Goal: Task Accomplishment & Management: Complete application form

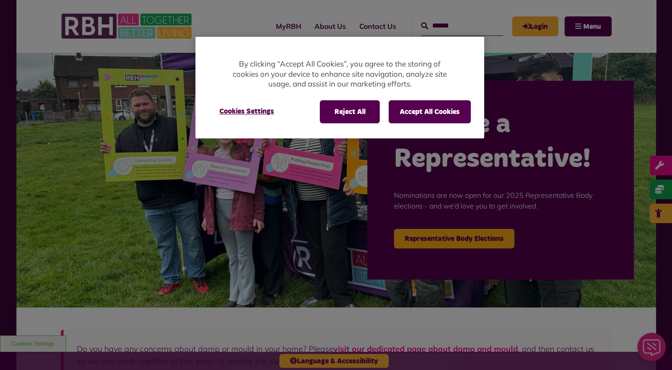
click at [418, 52] on div "MyRBH About Us Contact Us Menu" at bounding box center [336, 26] width 551 height 52
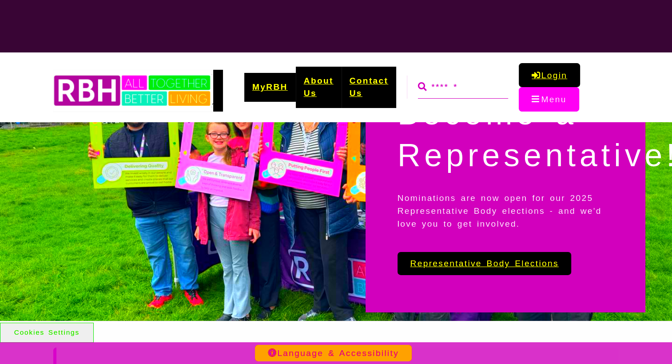
click at [537, 99] on button "Menu" at bounding box center [549, 99] width 60 height 24
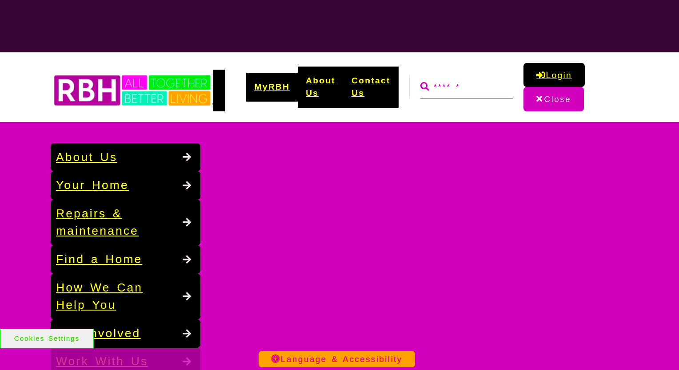
click at [132, 362] on div "Language & Accessibility" at bounding box center [339, 360] width 679 height 22
drag, startPoint x: 132, startPoint y: 362, endPoint x: 152, endPoint y: 363, distance: 19.6
click at [132, 363] on div "Language & Accessibility" at bounding box center [339, 360] width 679 height 22
click at [185, 362] on div "Language & Accessibility" at bounding box center [339, 360] width 679 height 22
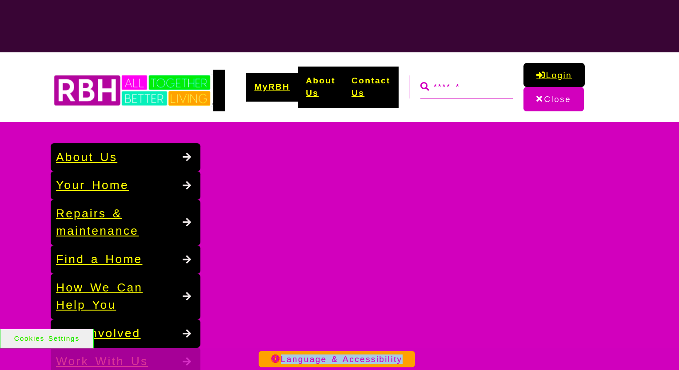
click at [186, 362] on div "Language & Accessibility" at bounding box center [339, 360] width 679 height 22
click at [533, 99] on button "Close" at bounding box center [553, 99] width 60 height 24
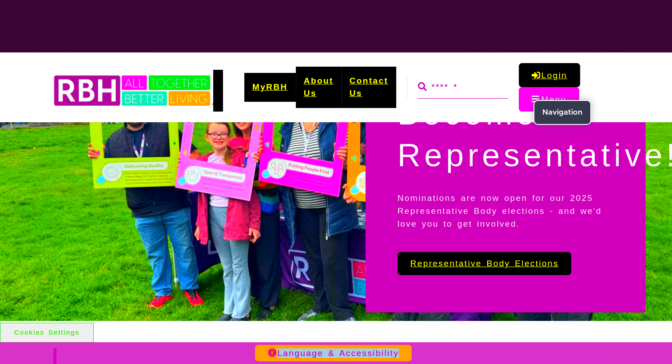
click at [533, 99] on button "Menu" at bounding box center [549, 99] width 60 height 24
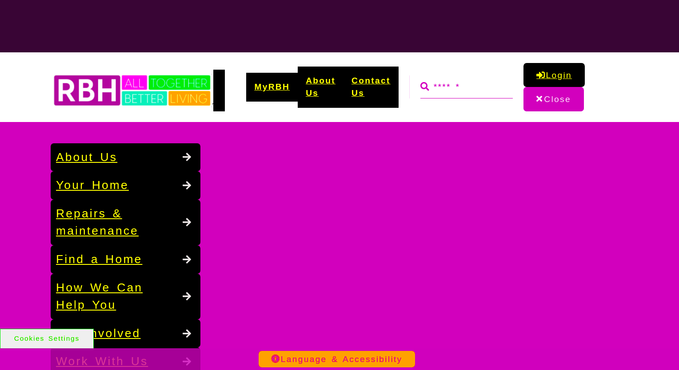
drag, startPoint x: 190, startPoint y: 362, endPoint x: 142, endPoint y: 361, distance: 48.0
click at [183, 362] on div "Language & Accessibility" at bounding box center [339, 360] width 679 height 22
click at [121, 361] on div "Language & Accessibility" at bounding box center [339, 360] width 679 height 22
click at [103, 361] on div "Language & Accessibility" at bounding box center [339, 360] width 679 height 22
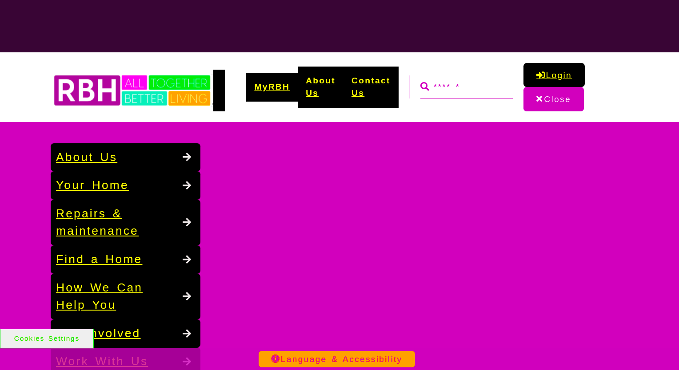
click at [114, 354] on div "Language & Accessibility" at bounding box center [339, 360] width 679 height 22
click at [275, 89] on link "MyRBH" at bounding box center [272, 87] width 52 height 29
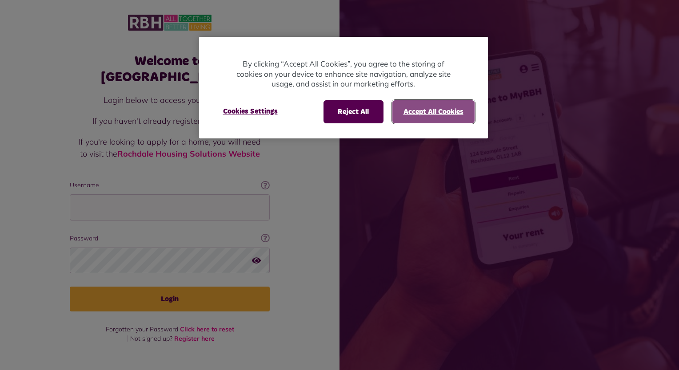
click at [425, 106] on button "Accept All Cookies" at bounding box center [433, 111] width 82 height 23
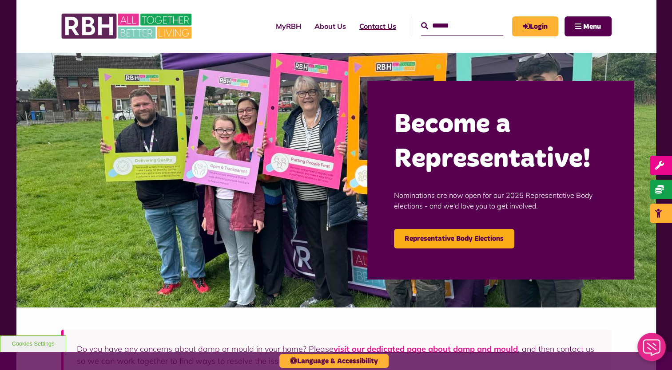
drag, startPoint x: 359, startPoint y: 24, endPoint x: 356, endPoint y: 28, distance: 4.7
click at [360, 24] on link "Contact Us" at bounding box center [378, 26] width 50 height 24
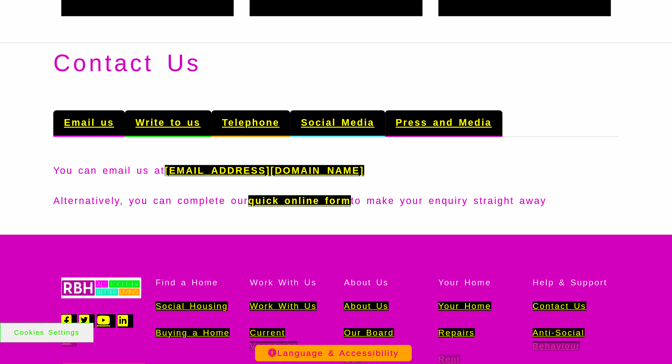
scroll to position [844, 0]
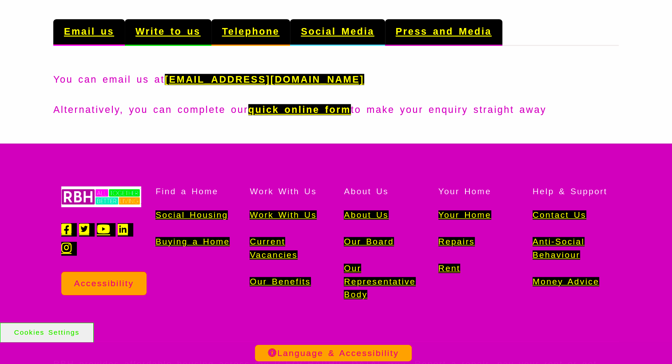
click at [263, 241] on link "Current Vacancies" at bounding box center [274, 248] width 48 height 23
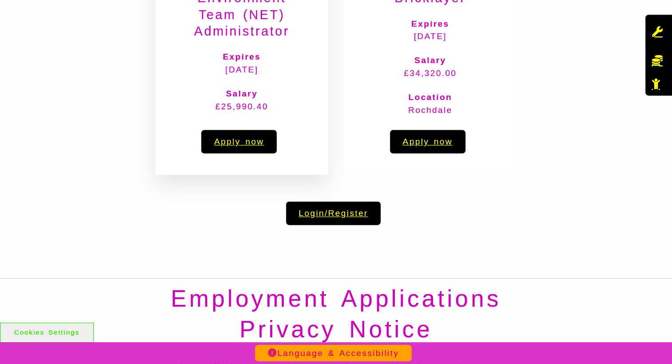
scroll to position [1066, 0]
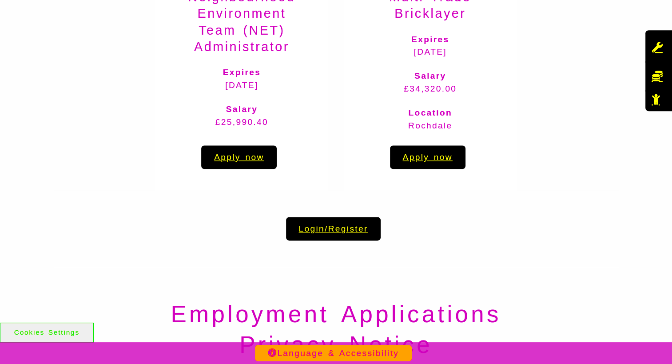
click at [311, 225] on link "Login/Register" at bounding box center [333, 229] width 95 height 24
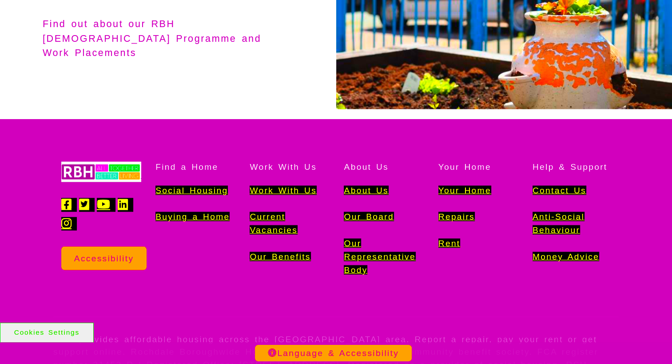
scroll to position [1803, 0]
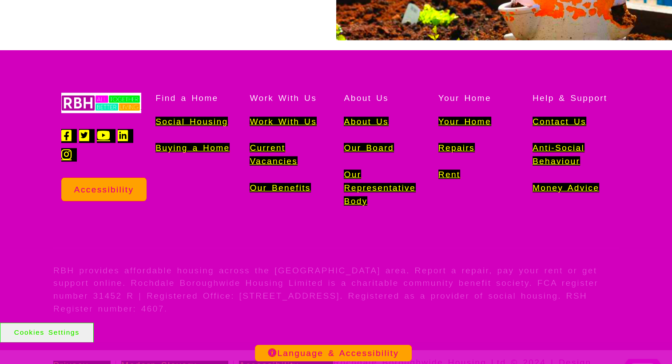
click at [265, 143] on link "Current Vacancies" at bounding box center [274, 154] width 48 height 23
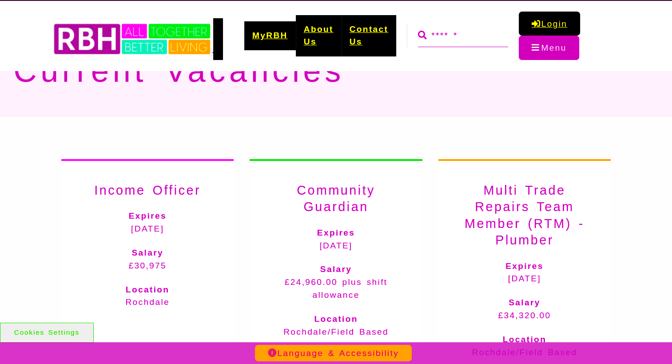
scroll to position [133, 0]
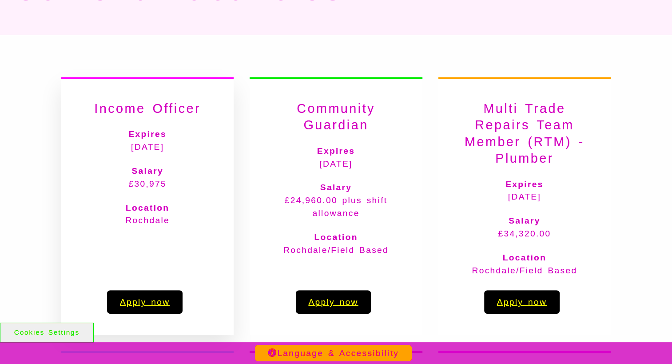
click at [146, 305] on link "Apply now" at bounding box center [145, 302] width 76 height 24
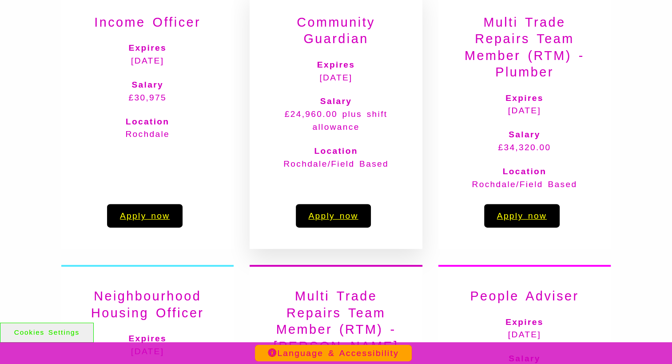
scroll to position [225, 0]
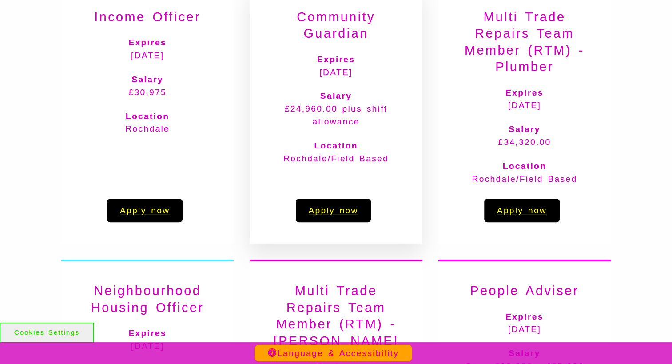
click at [321, 212] on link "Apply now" at bounding box center [334, 211] width 76 height 24
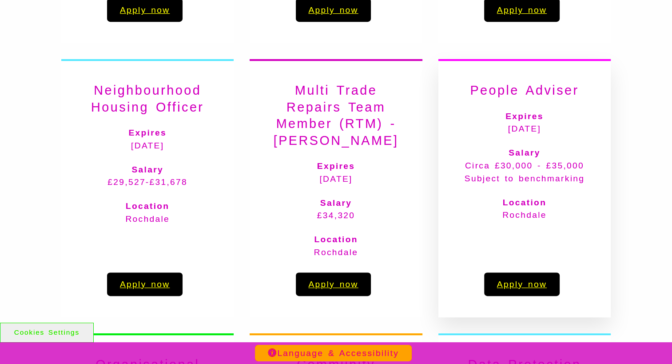
scroll to position [450, 0]
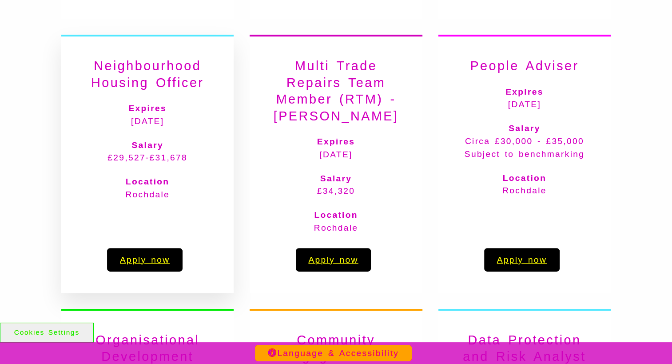
click at [156, 258] on link "Apply now" at bounding box center [145, 260] width 76 height 24
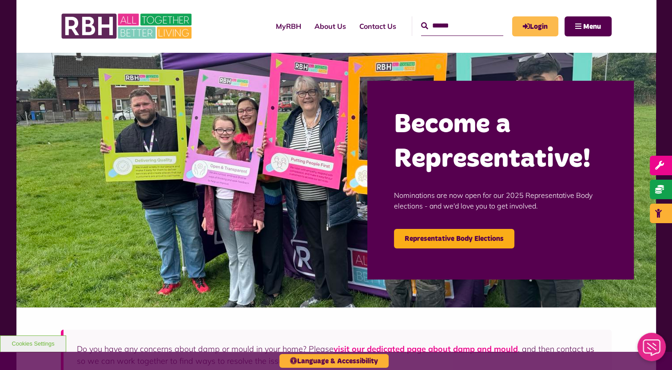
click at [533, 26] on link "Login" at bounding box center [535, 26] width 46 height 20
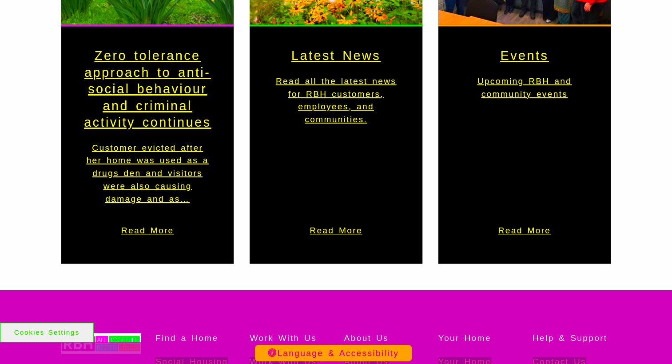
scroll to position [1110, 0]
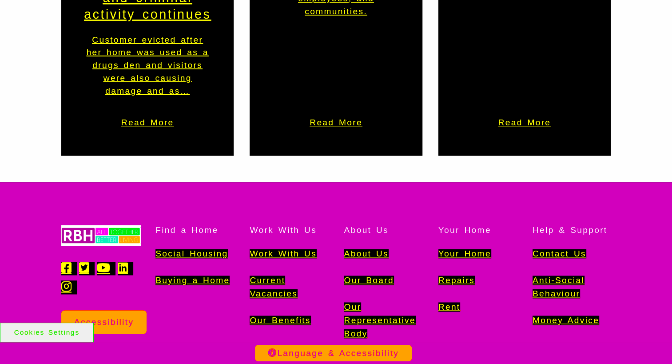
click at [250, 274] on li "Current Vacancies" at bounding box center [289, 287] width 78 height 27
click at [258, 275] on link "Current Vacancies" at bounding box center [274, 286] width 48 height 23
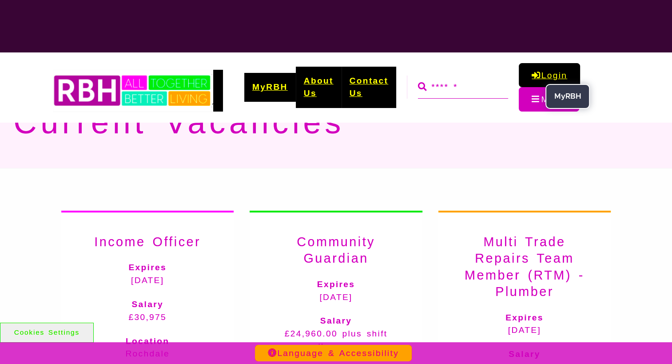
click at [540, 72] on link "Login" at bounding box center [549, 75] width 61 height 24
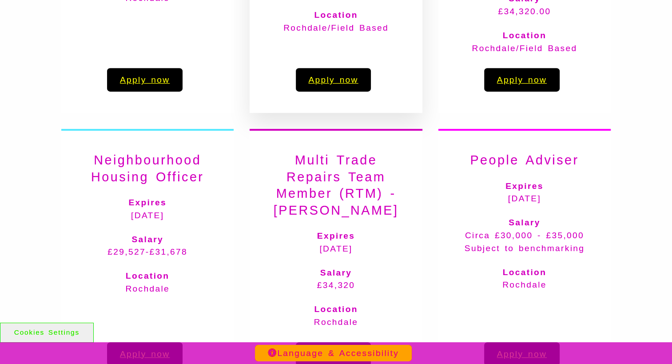
click at [334, 79] on link "Apply now" at bounding box center [334, 80] width 76 height 24
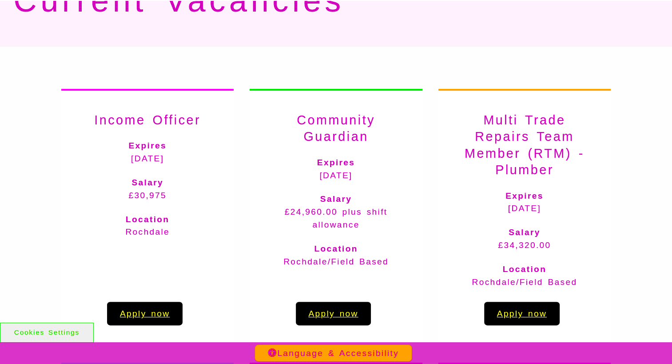
scroll to position [108, 0]
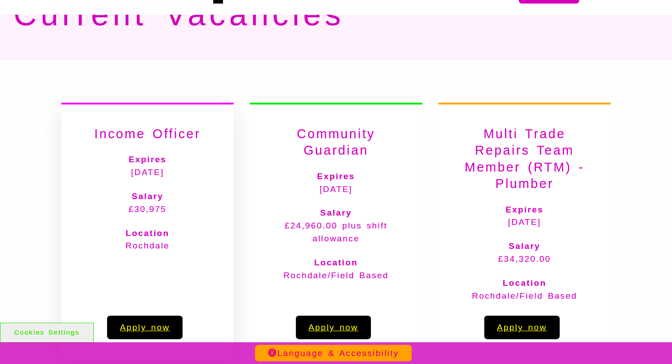
click at [133, 137] on h3 "Income Officer" at bounding box center [148, 134] width 130 height 16
click at [151, 325] on link "Apply now" at bounding box center [145, 327] width 76 height 24
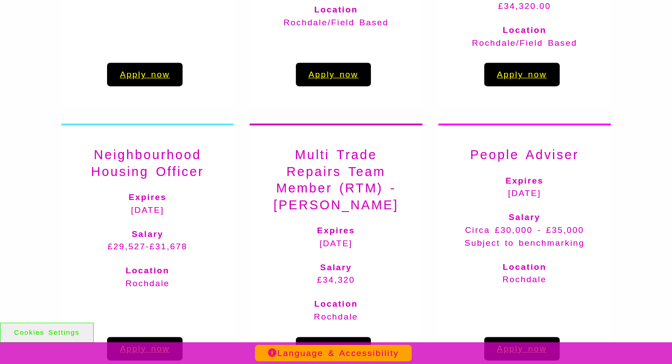
scroll to position [406, 0]
